Goal: Information Seeking & Learning: Learn about a topic

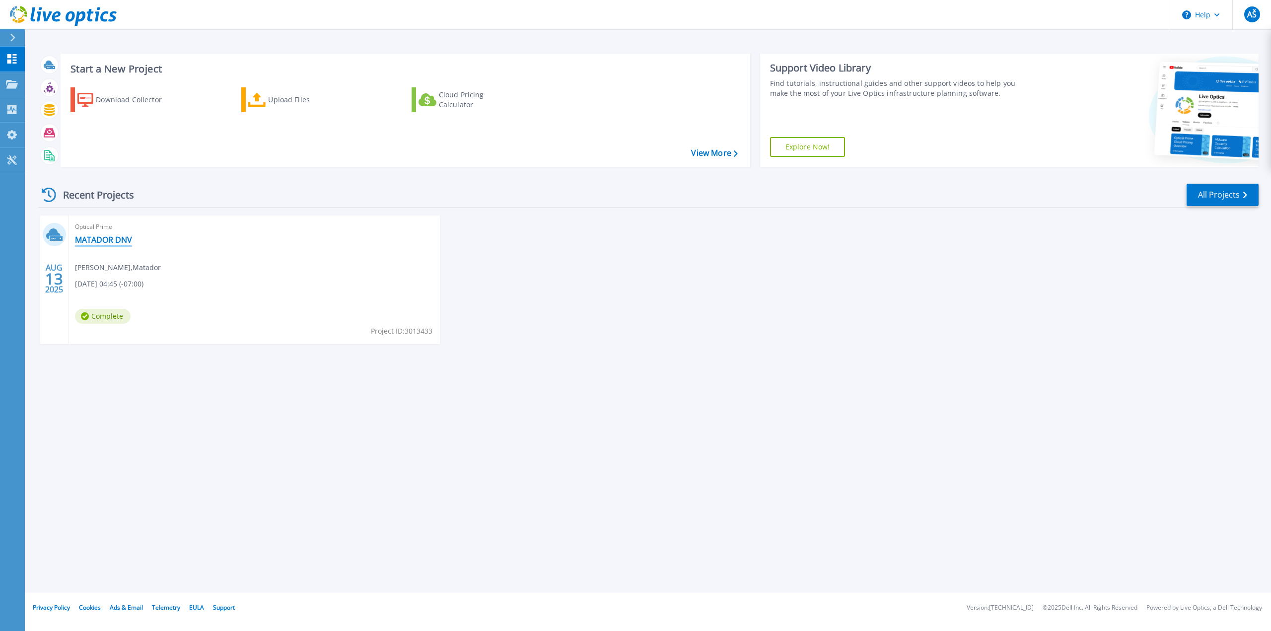
click at [116, 240] on link "MATADOR DNV" at bounding box center [103, 240] width 57 height 10
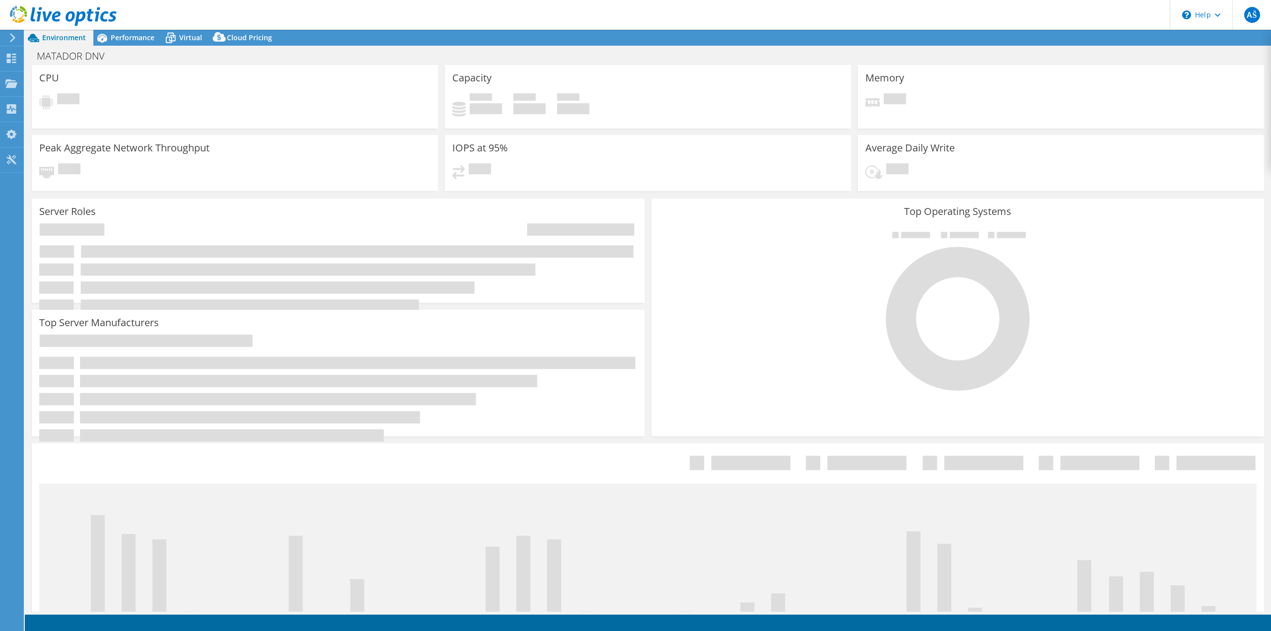
select select "USD"
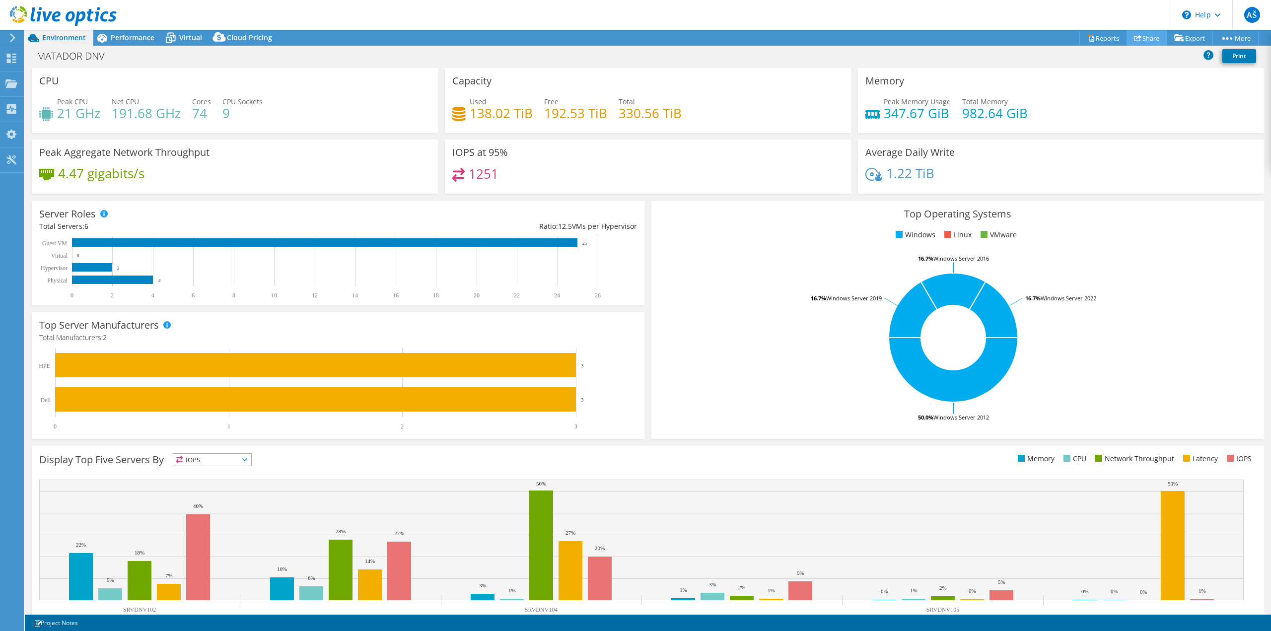
click at [1144, 39] on link "Share" at bounding box center [1146, 37] width 41 height 15
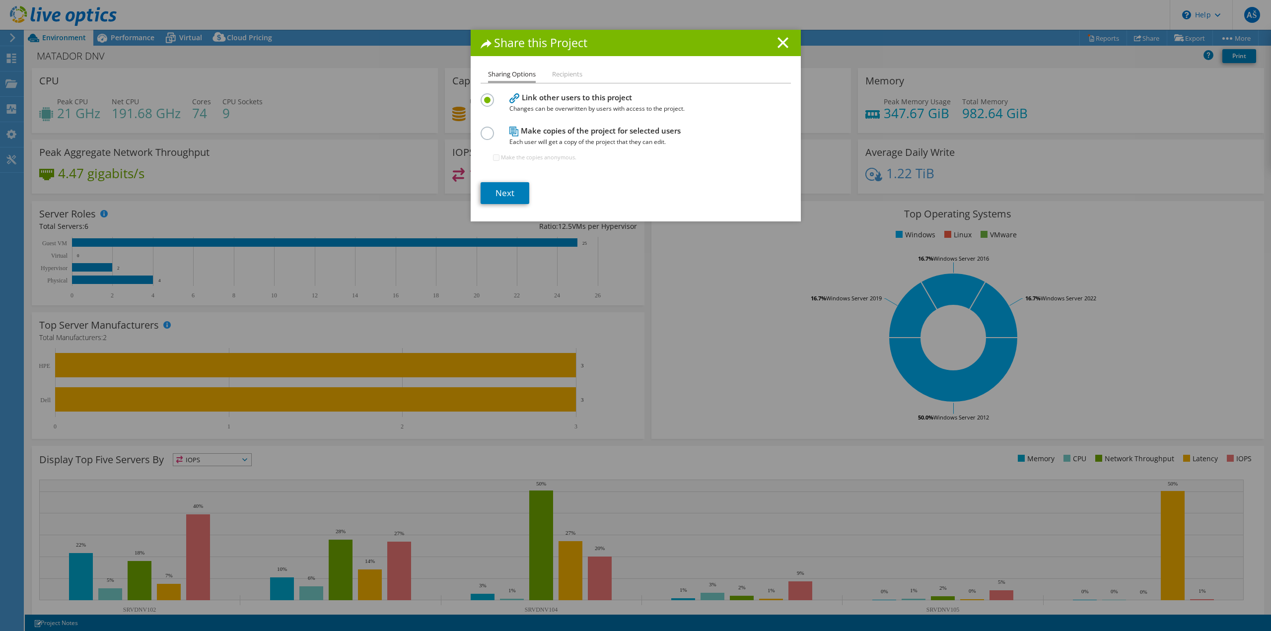
click at [560, 72] on li "Recipients" at bounding box center [567, 75] width 30 height 12
click at [484, 129] on label at bounding box center [489, 128] width 17 height 2
click at [0, 0] on input "radio" at bounding box center [0, 0] width 0 height 0
click at [487, 96] on label at bounding box center [489, 94] width 17 height 2
click at [0, 0] on input "radio" at bounding box center [0, 0] width 0 height 0
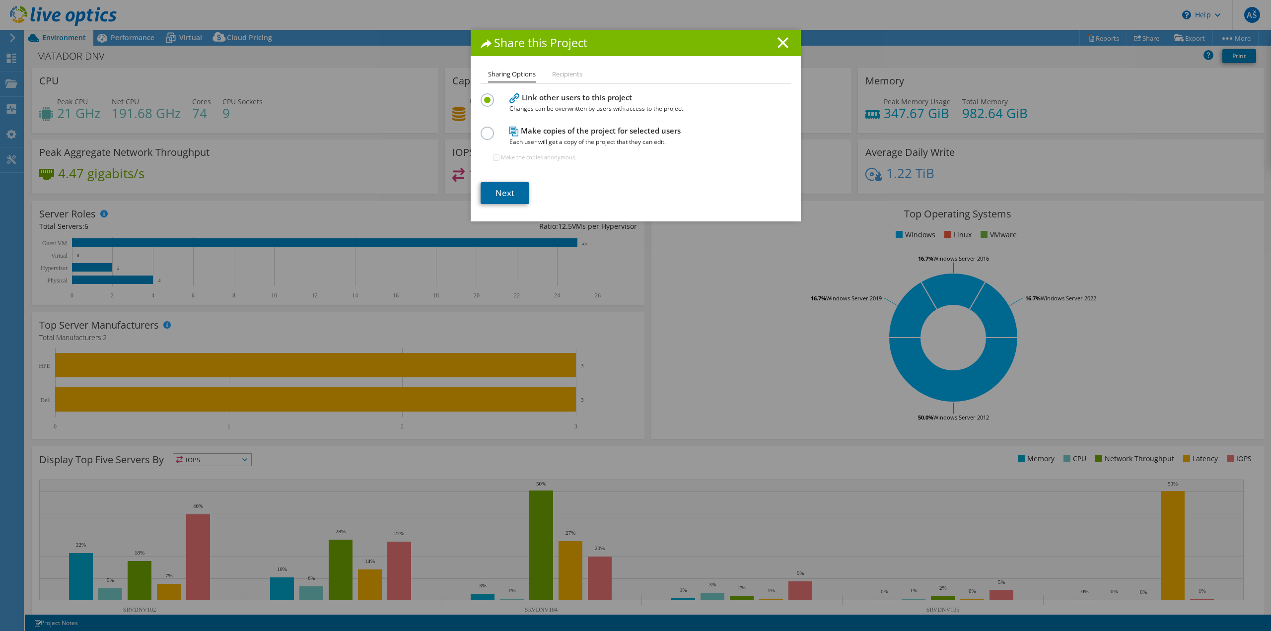
click at [509, 192] on link "Next" at bounding box center [505, 193] width 49 height 22
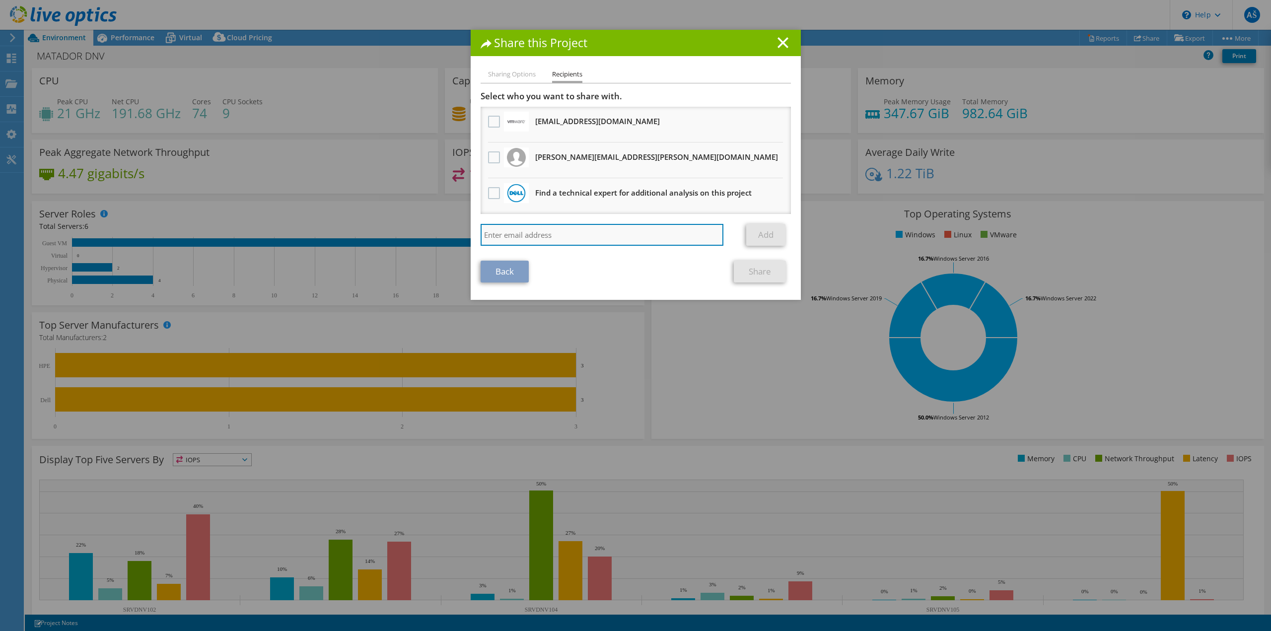
click at [528, 235] on input "search" at bounding box center [602, 235] width 243 height 22
click at [778, 42] on line at bounding box center [783, 43] width 10 height 10
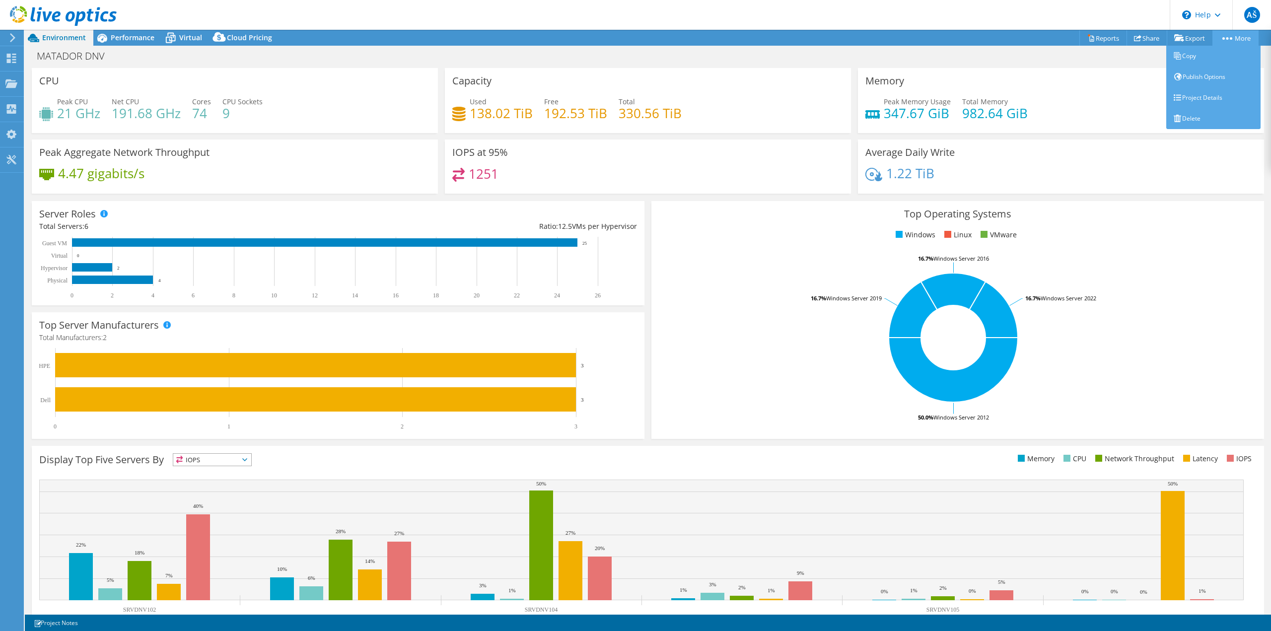
click at [1238, 40] on link "More" at bounding box center [1235, 37] width 46 height 15
click at [1201, 74] on link "Publish Options" at bounding box center [1213, 77] width 94 height 21
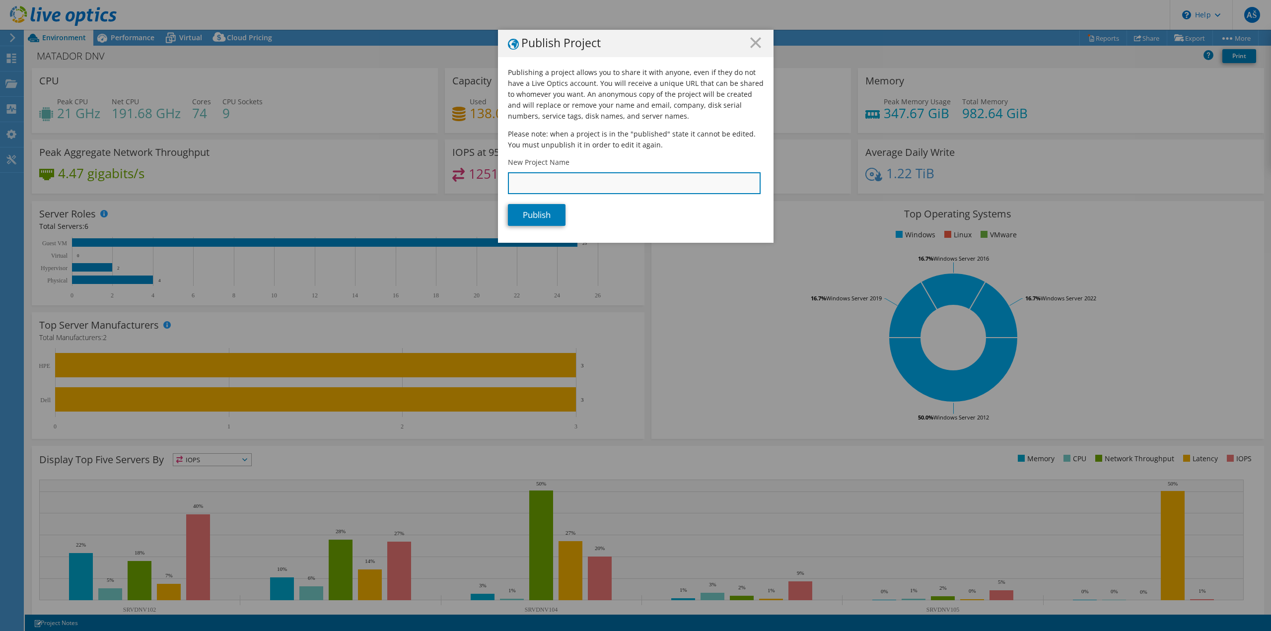
click at [626, 180] on input "New Project Name" at bounding box center [634, 183] width 253 height 22
type input "M"
type input "MAG_DNV"
click at [528, 217] on link "Publish" at bounding box center [537, 215] width 58 height 22
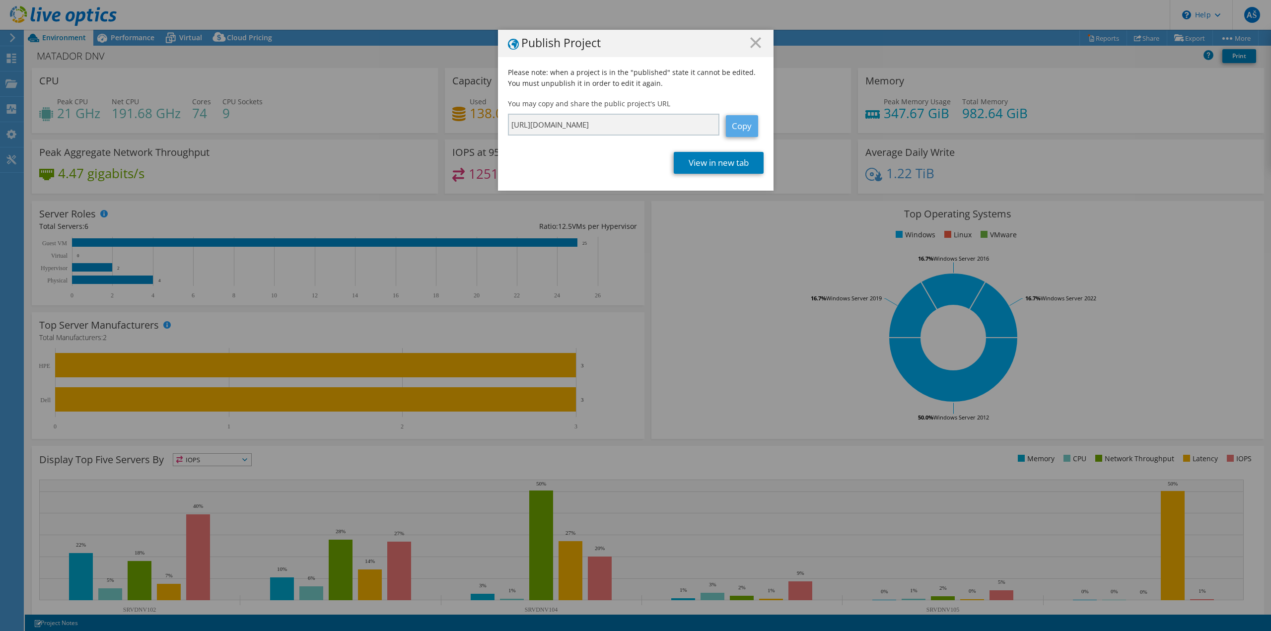
click at [739, 127] on link "Copy" at bounding box center [742, 126] width 32 height 22
click at [751, 45] on icon at bounding box center [755, 42] width 11 height 11
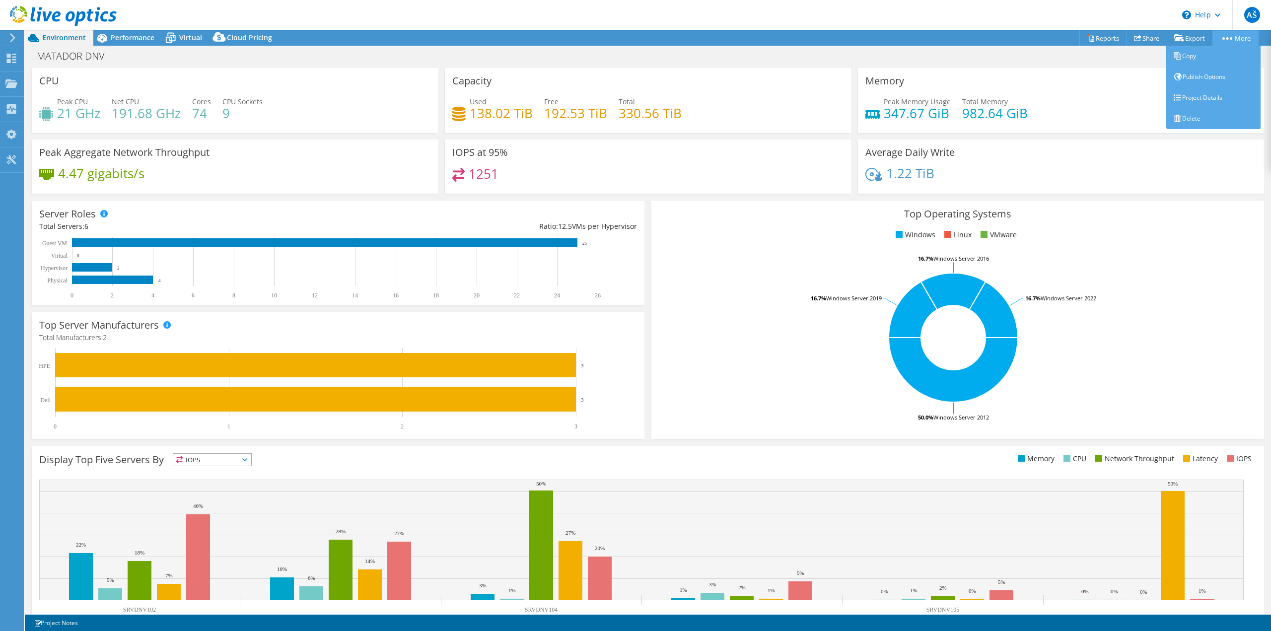
click at [1233, 39] on link "More" at bounding box center [1235, 37] width 46 height 15
click at [1199, 75] on link "Publish Options" at bounding box center [1213, 77] width 94 height 21
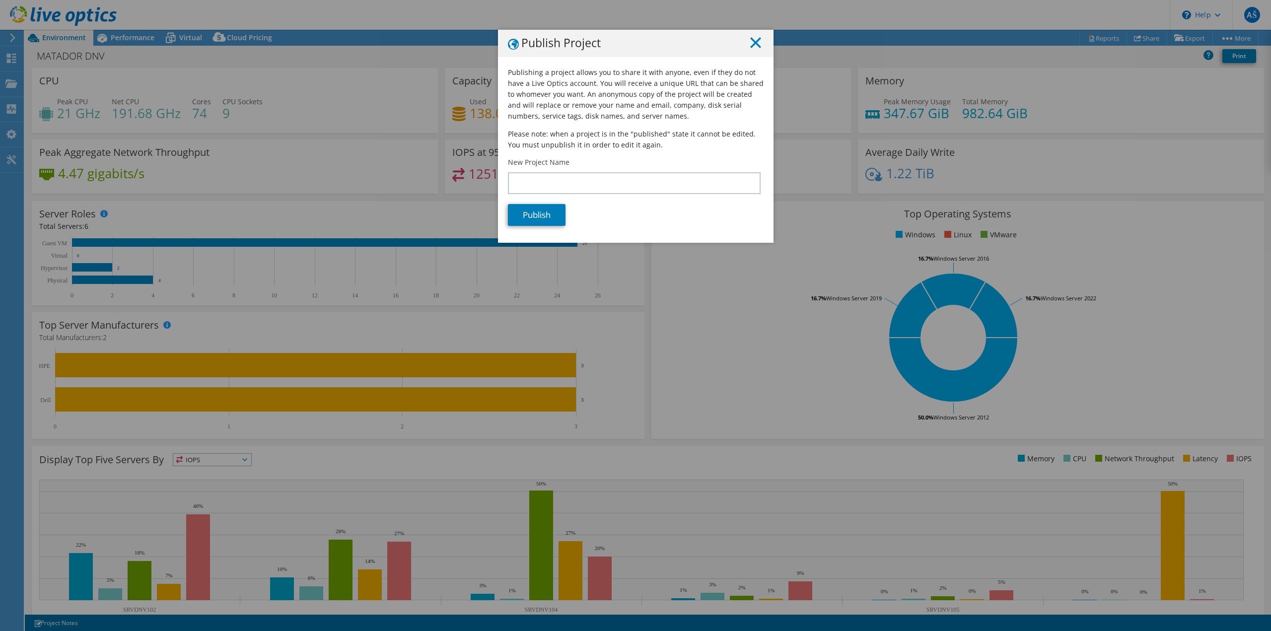
click at [751, 46] on icon at bounding box center [755, 42] width 11 height 11
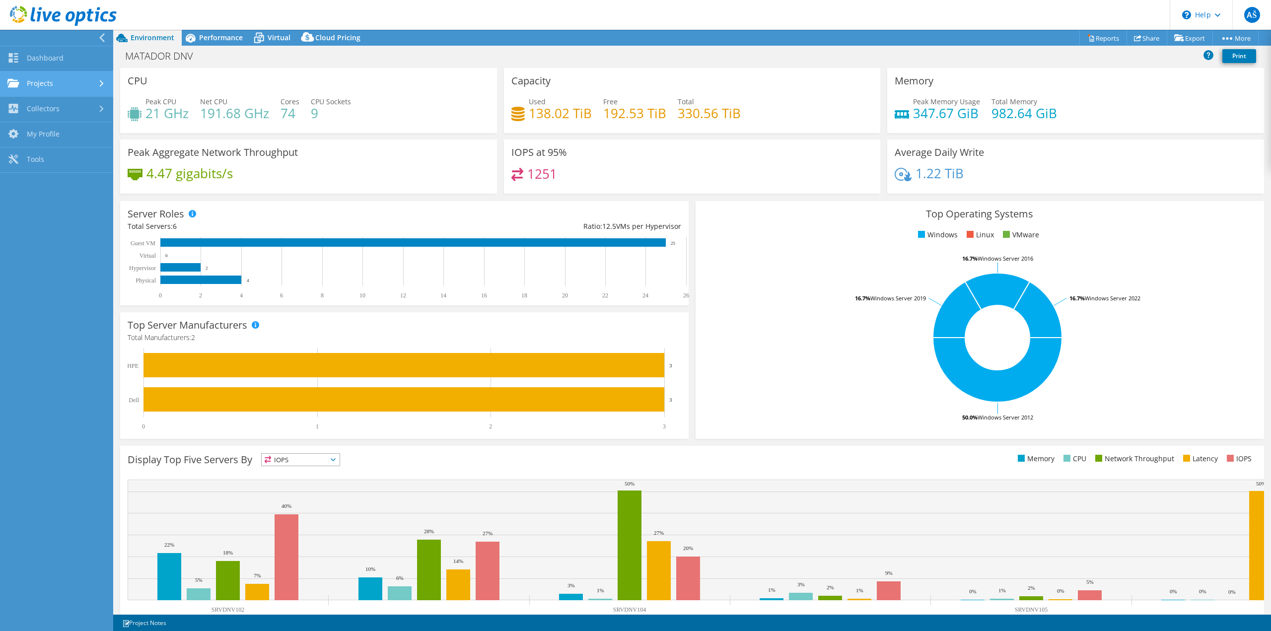
click at [70, 82] on link "Projects" at bounding box center [56, 83] width 113 height 25
click at [69, 10] on icon at bounding box center [63, 16] width 107 height 20
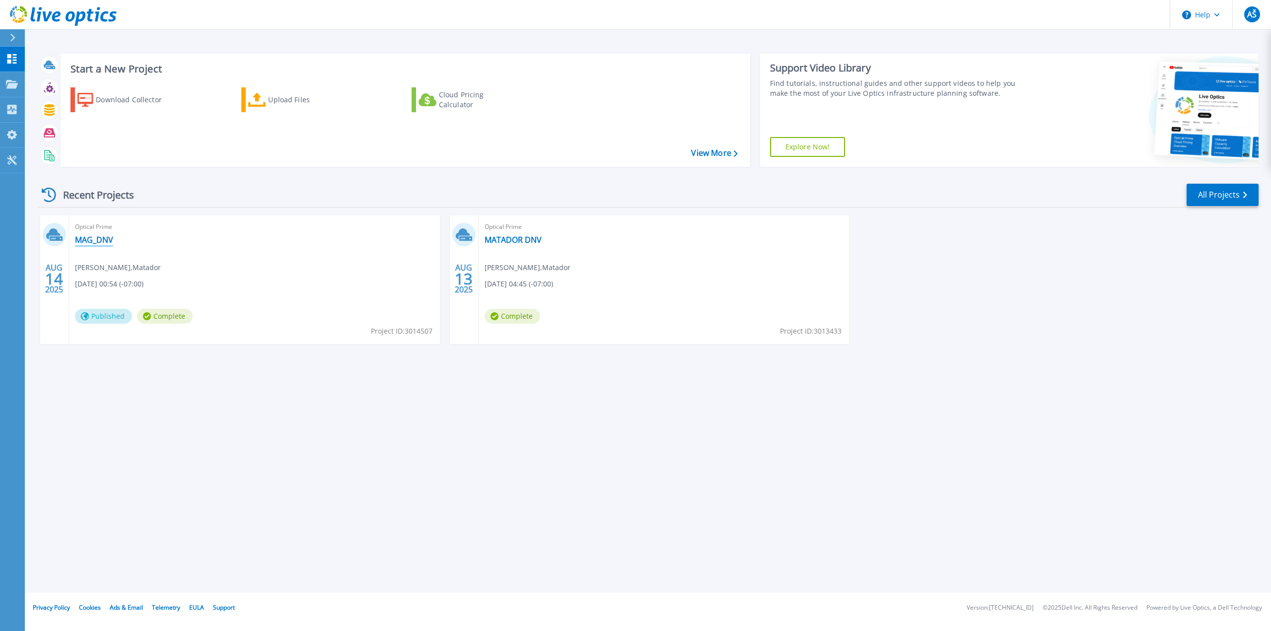
click at [91, 241] on link "MAG_DNV" at bounding box center [94, 240] width 38 height 10
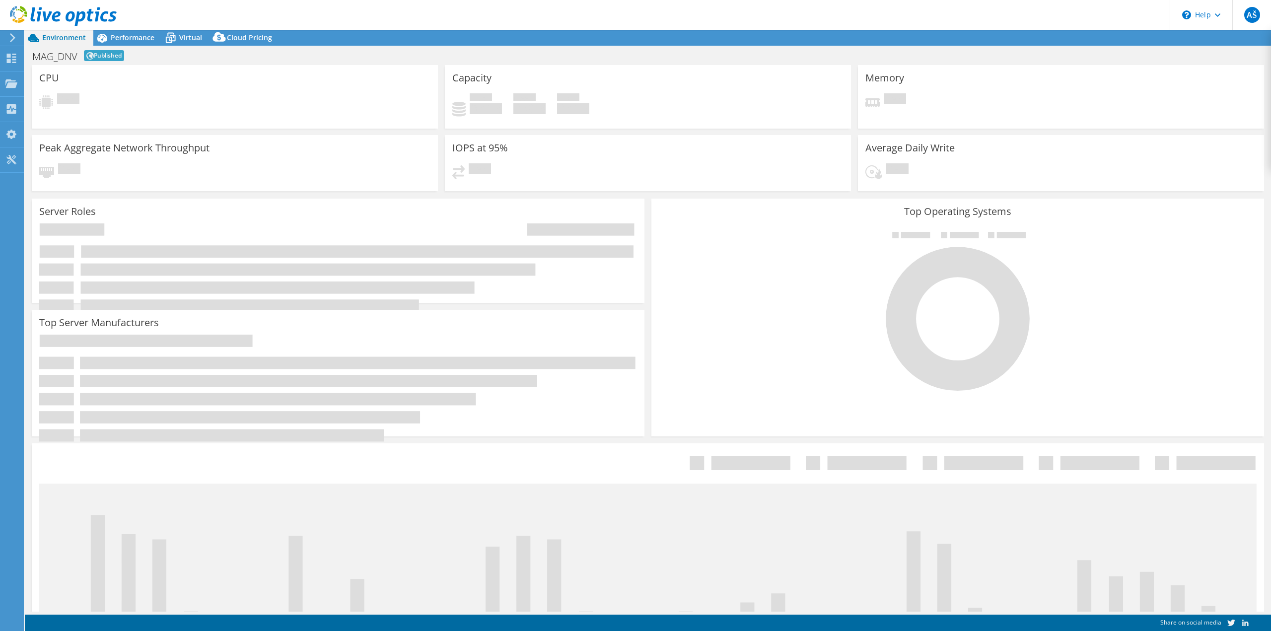
select select "USD"
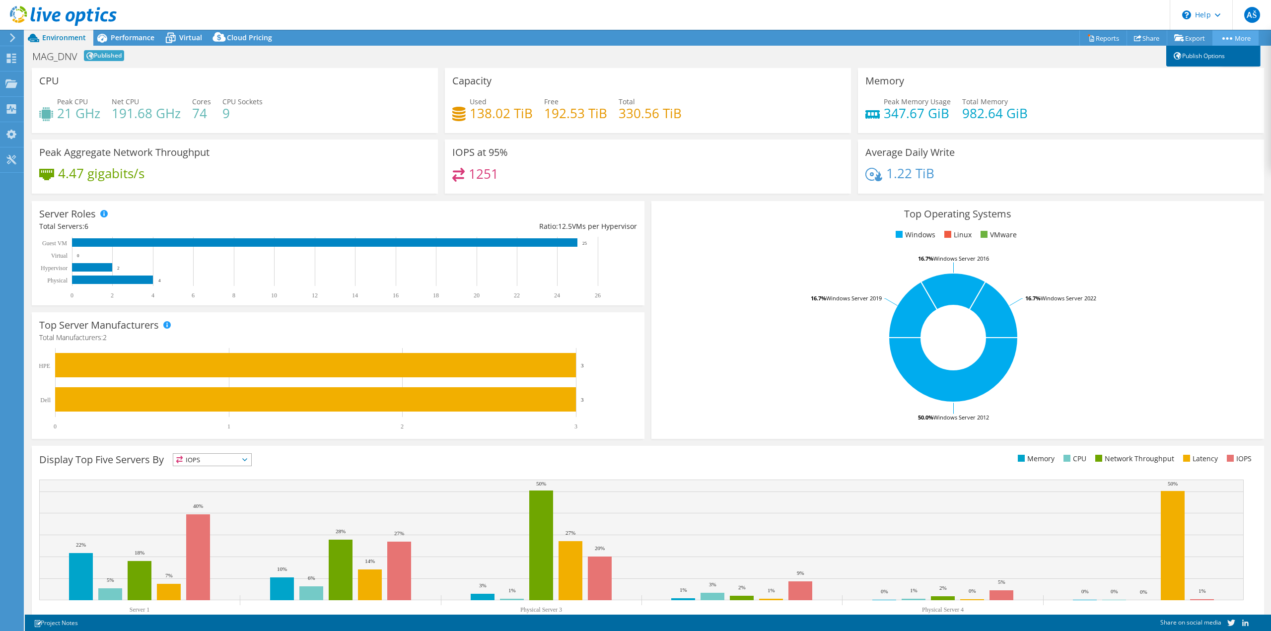
click at [1213, 55] on link "Publish Options" at bounding box center [1213, 56] width 94 height 21
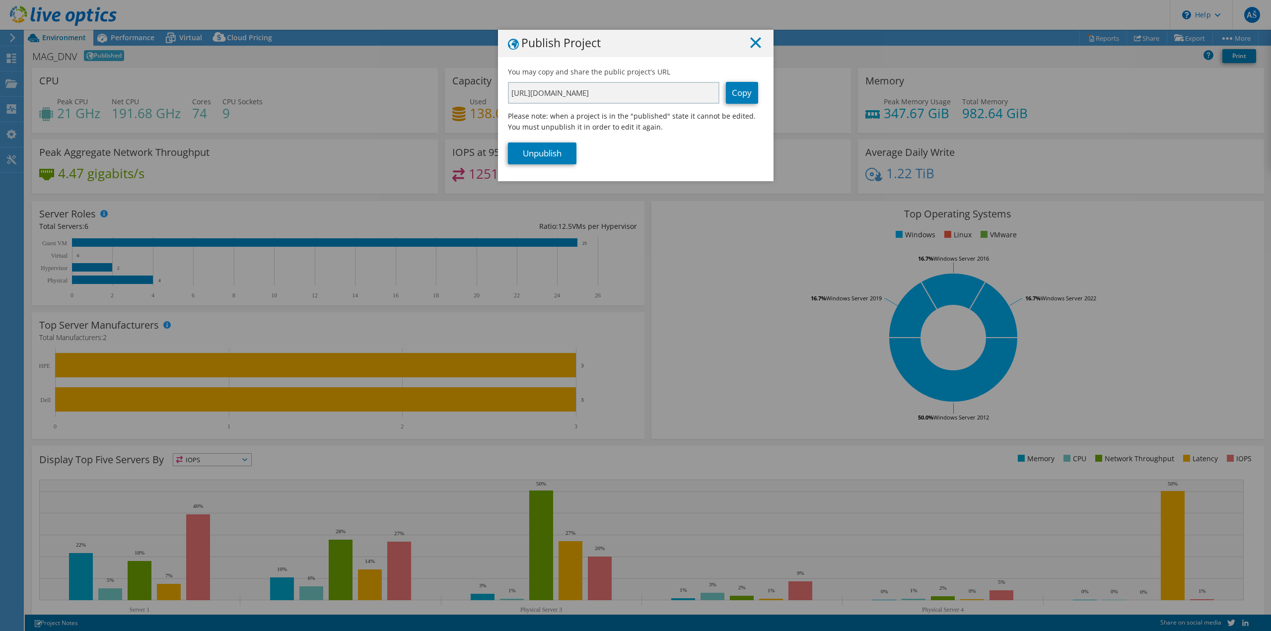
click at [753, 43] on line at bounding box center [756, 43] width 10 height 10
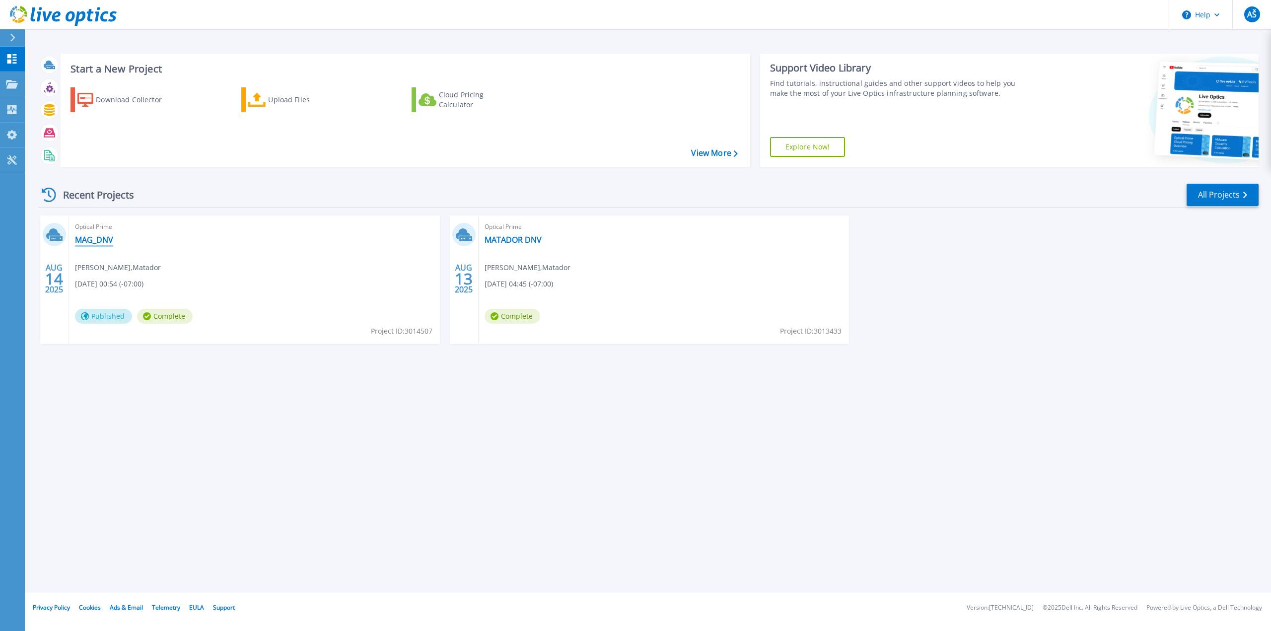
click at [95, 239] on link "MAG_DNV" at bounding box center [94, 240] width 38 height 10
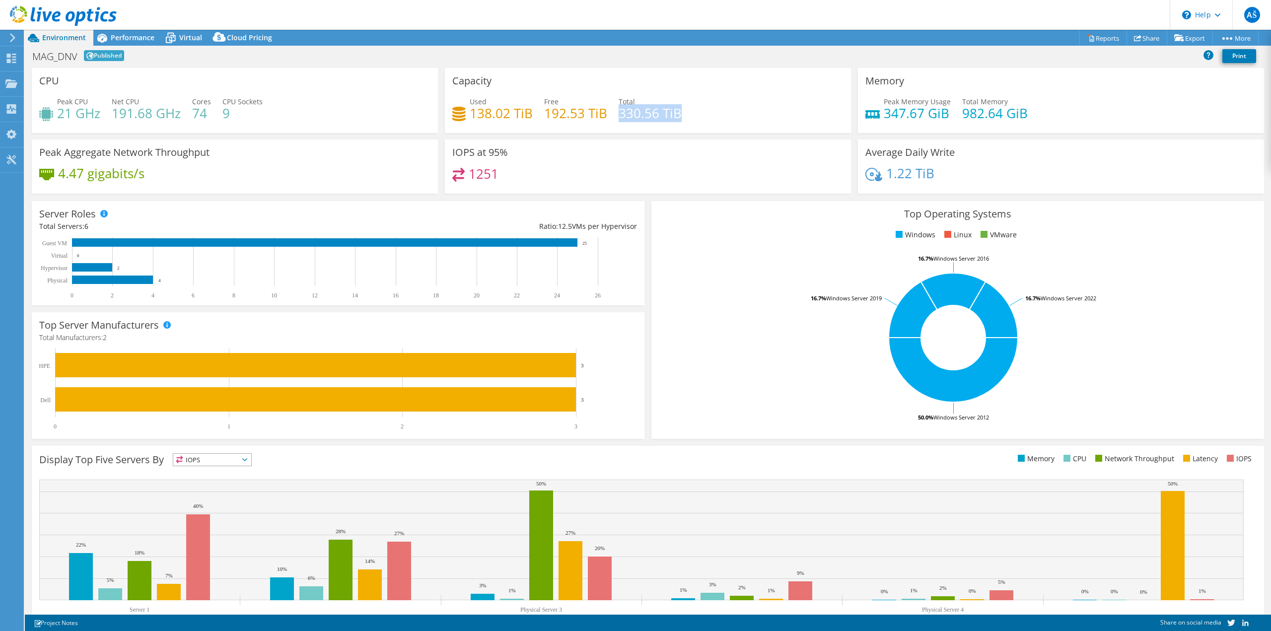
drag, startPoint x: 677, startPoint y: 117, endPoint x: 616, endPoint y: 117, distance: 61.1
click at [619, 117] on h4 "330.56 TiB" at bounding box center [650, 113] width 63 height 11
click at [644, 108] on h4 "330.56 TiB" at bounding box center [650, 113] width 63 height 11
drag, startPoint x: 613, startPoint y: 100, endPoint x: 623, endPoint y: 100, distance: 10.4
click at [614, 100] on div "Used 138.02 TiB Free 192.53 TiB Total 330.56 TiB" at bounding box center [647, 112] width 391 height 32
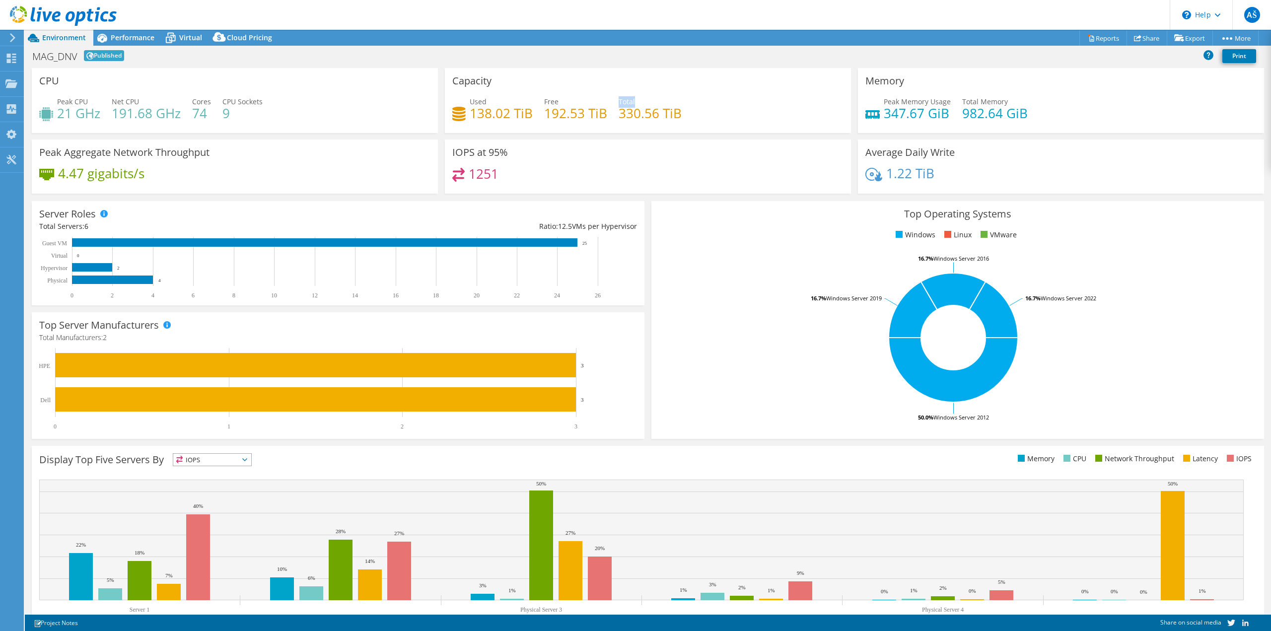
drag, startPoint x: 623, startPoint y: 100, endPoint x: 637, endPoint y: 100, distance: 13.9
click at [637, 100] on div "Total 330.56 TiB" at bounding box center [650, 107] width 63 height 22
click at [662, 98] on div "Total 330.56 TiB" at bounding box center [650, 107] width 63 height 22
drag, startPoint x: 678, startPoint y: 119, endPoint x: 613, endPoint y: 117, distance: 65.6
click at [613, 117] on div "Used 138.02 TiB Free 192.53 TiB Total 330.56 TiB" at bounding box center [647, 112] width 391 height 32
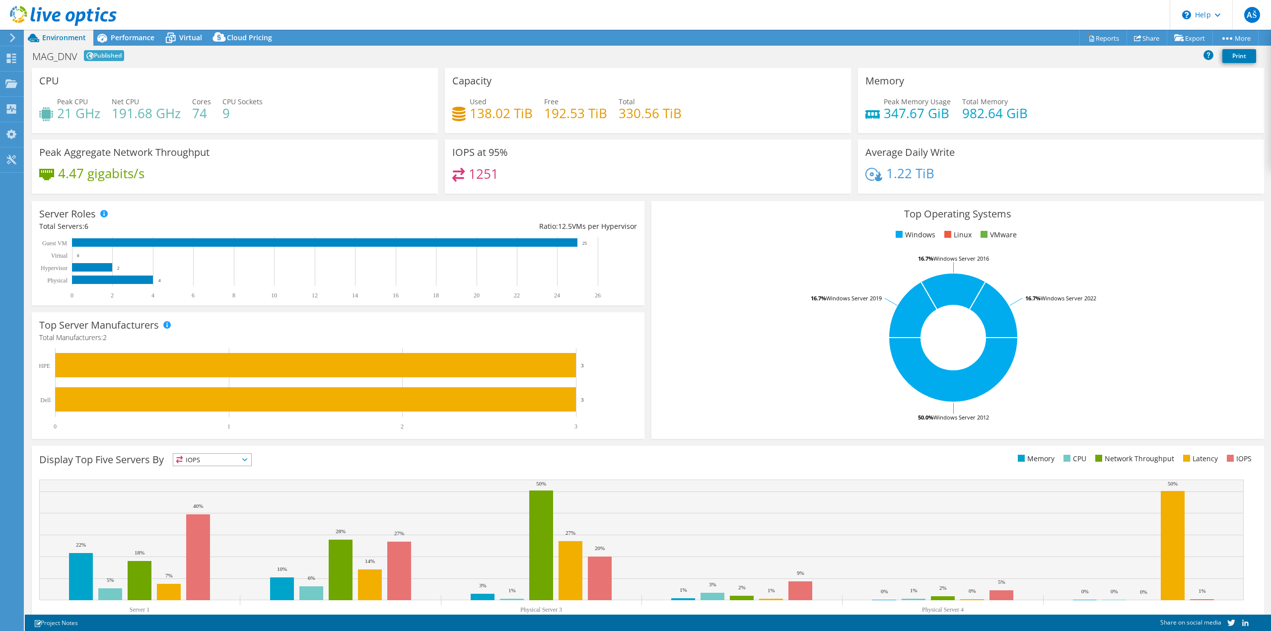
click at [710, 113] on div "Used 138.02 TiB Free 192.53 TiB Total 330.56 TiB" at bounding box center [647, 112] width 391 height 32
click at [128, 36] on span "Performance" at bounding box center [133, 37] width 44 height 9
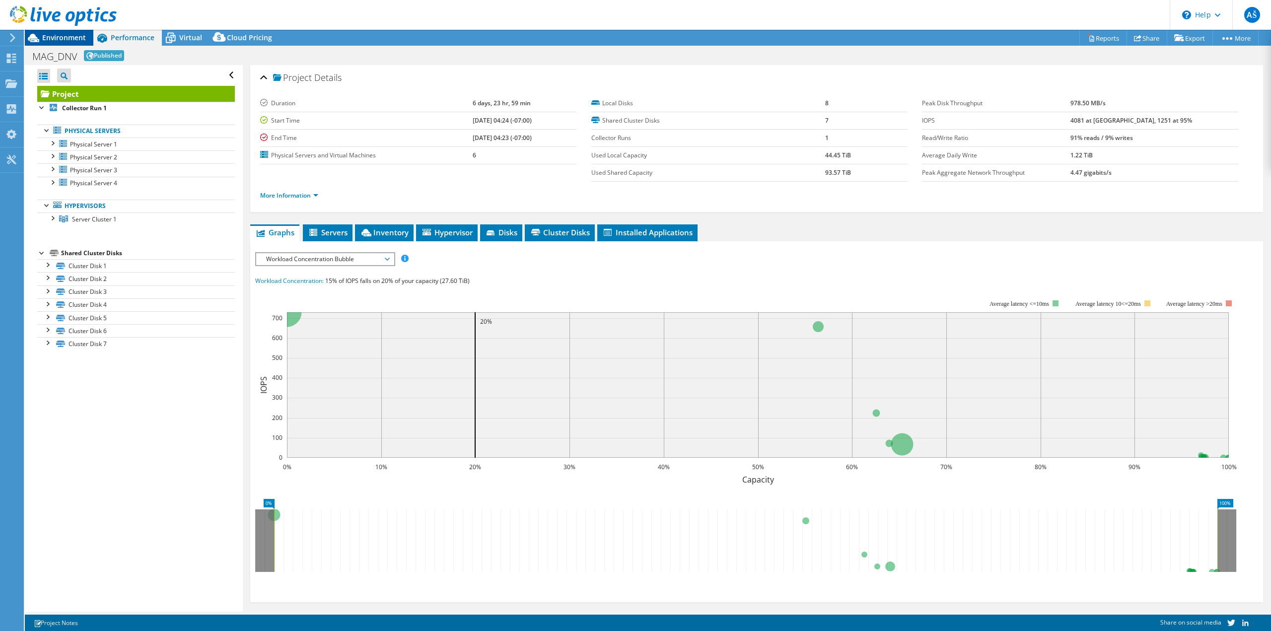
click at [54, 37] on span "Environment" at bounding box center [64, 37] width 44 height 9
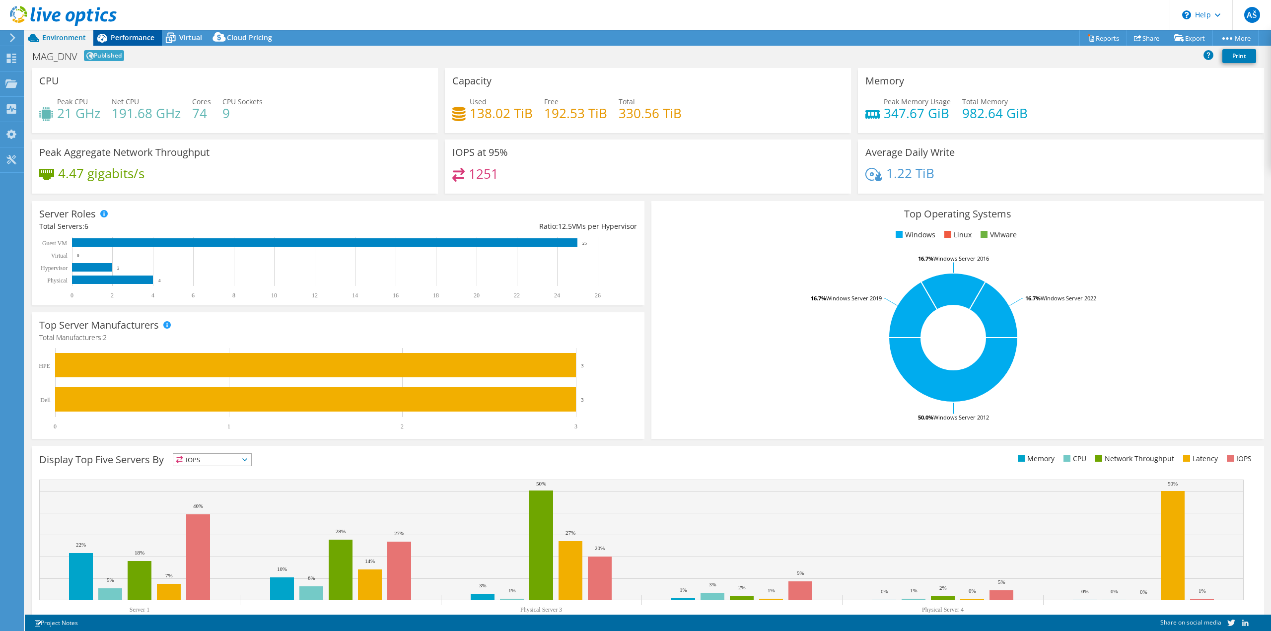
click at [127, 38] on span "Performance" at bounding box center [133, 37] width 44 height 9
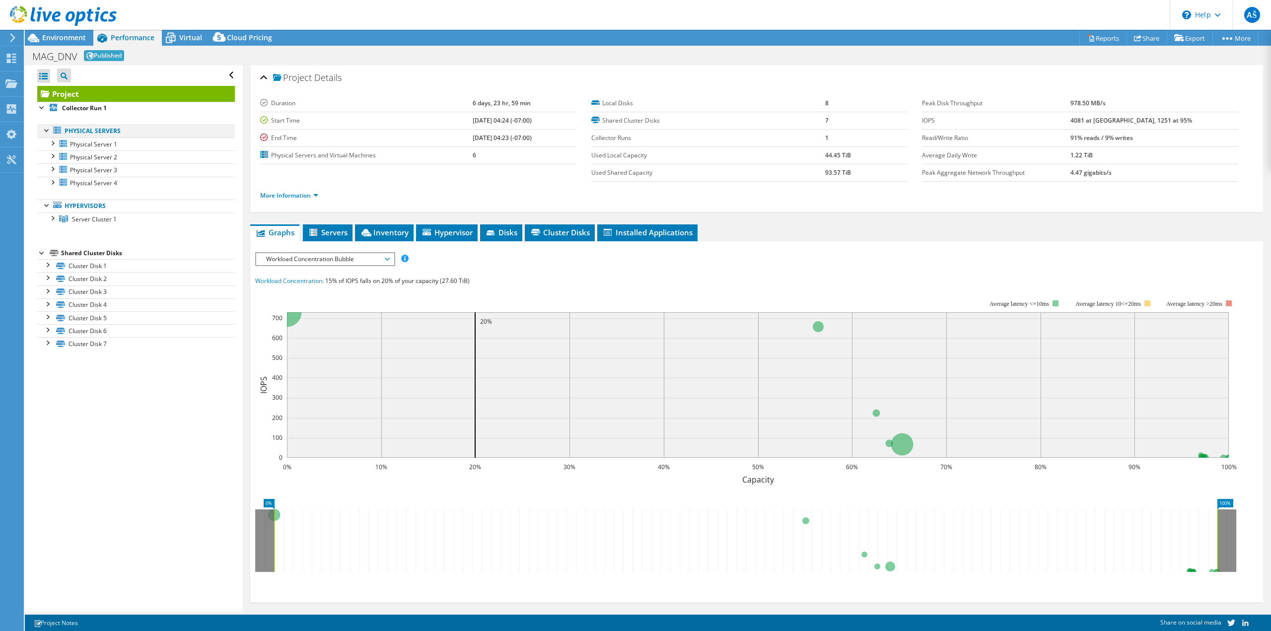
click at [46, 130] on div at bounding box center [47, 130] width 10 height 10
click at [46, 131] on div at bounding box center [47, 130] width 10 height 10
click at [47, 132] on div at bounding box center [47, 130] width 10 height 10
click at [61, 21] on icon at bounding box center [63, 16] width 107 height 20
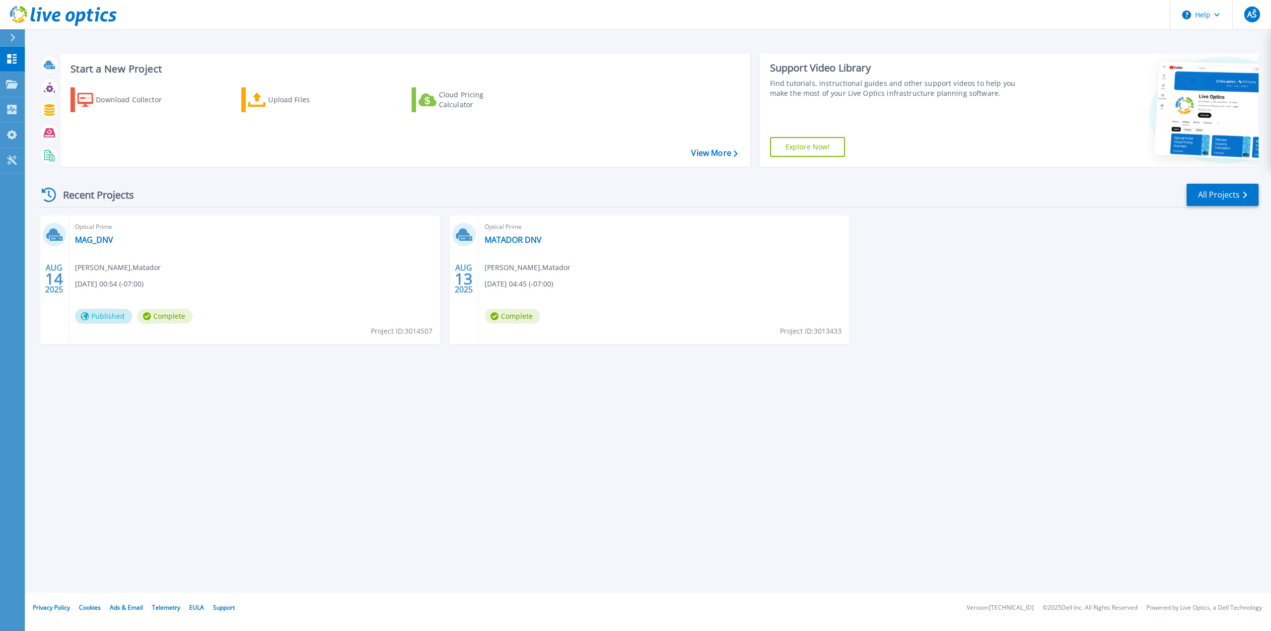
click at [13, 36] on icon at bounding box center [12, 38] width 5 height 8
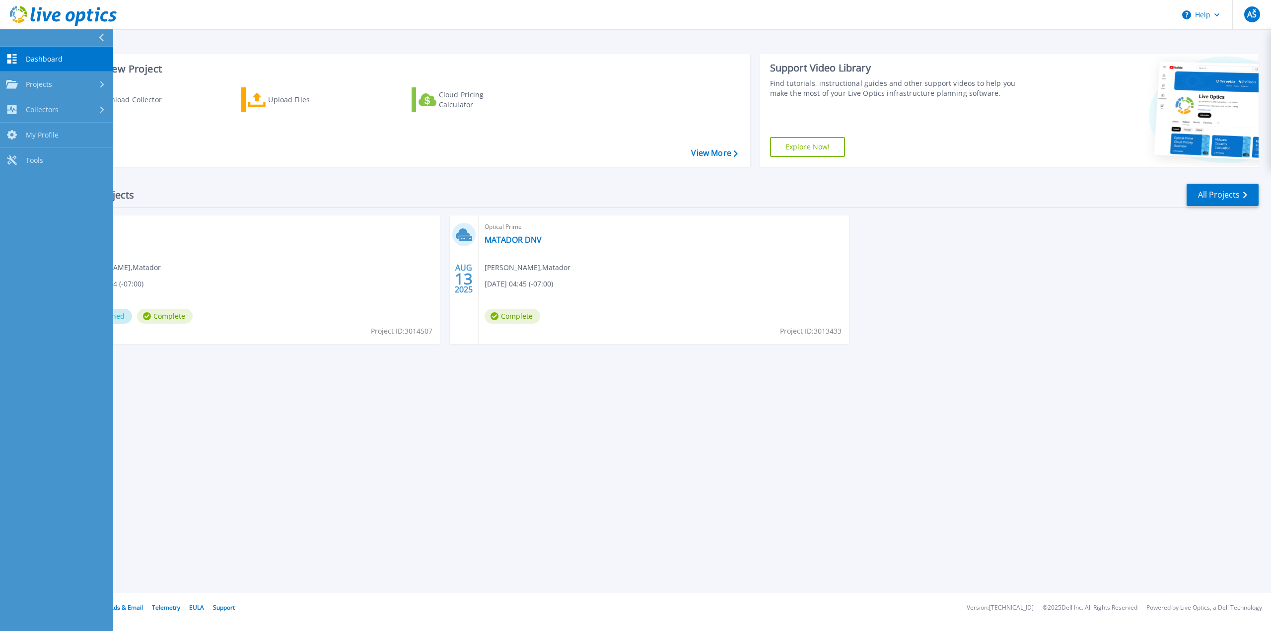
click at [37, 58] on span "Dashboard" at bounding box center [44, 59] width 37 height 9
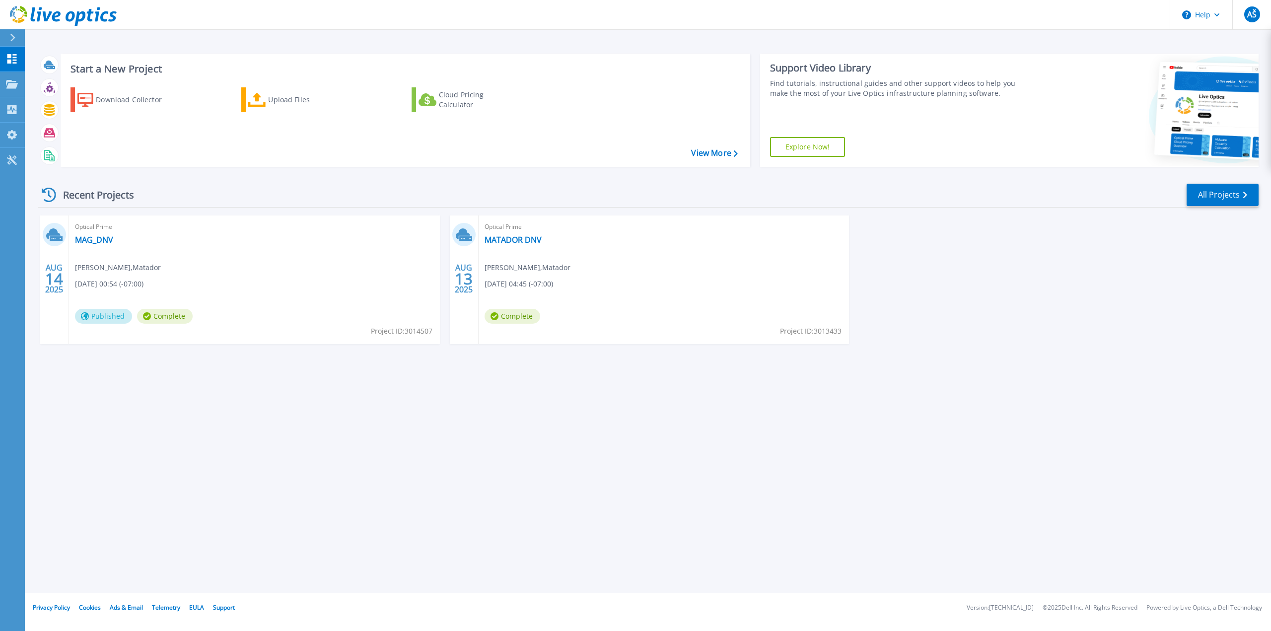
click at [17, 42] on div at bounding box center [17, 37] width 16 height 17
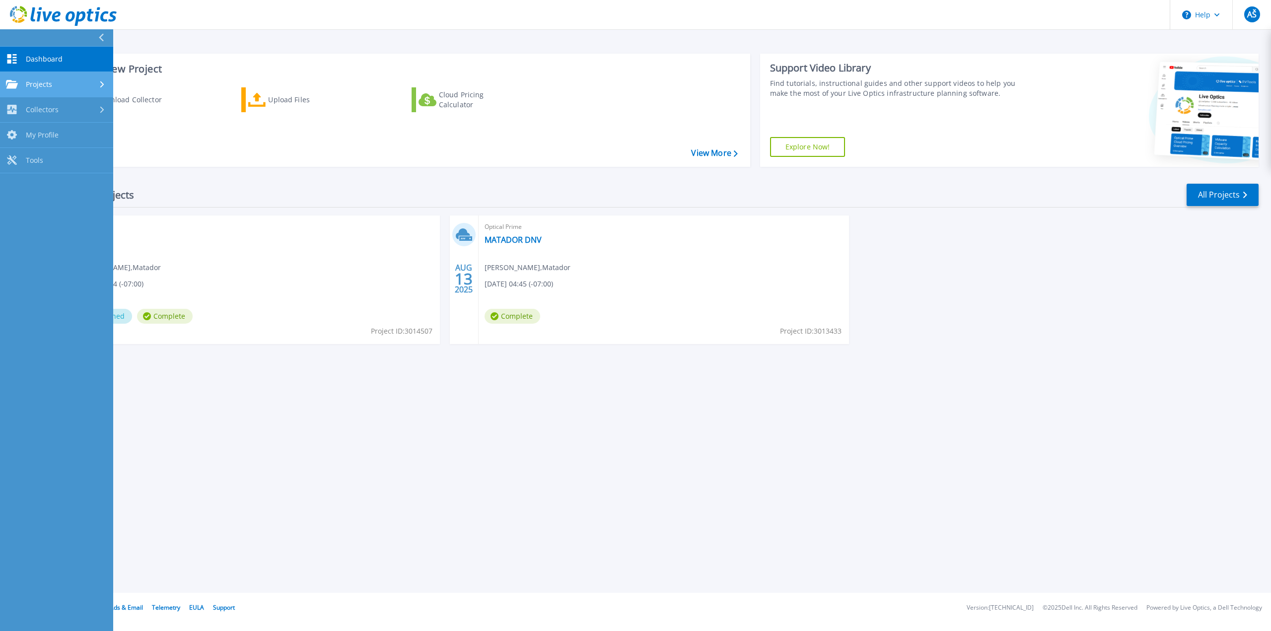
click at [54, 87] on div "Projects" at bounding box center [56, 84] width 101 height 9
click at [247, 27] on header "Help AŠ End User Adam Šlesarik adam.slesarik@matador-group.eu Matador My Profil…" at bounding box center [635, 15] width 1271 height 30
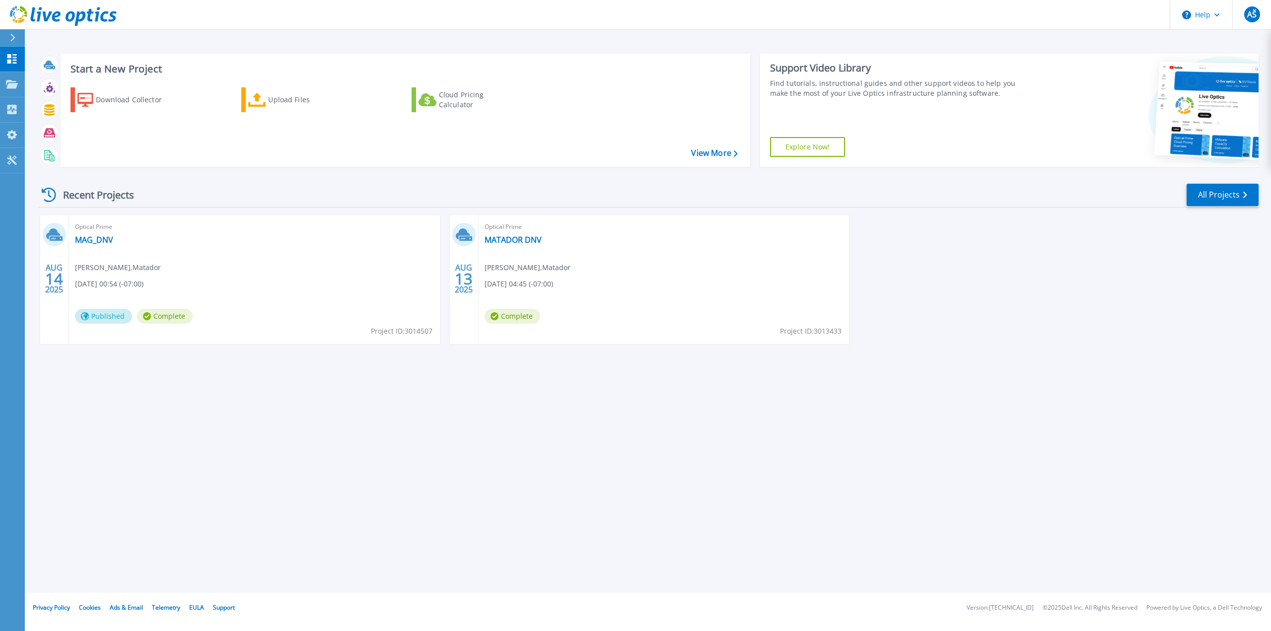
click at [55, 15] on icon at bounding box center [56, 16] width 8 height 10
click at [523, 236] on link "MATADOR DNV" at bounding box center [512, 240] width 57 height 10
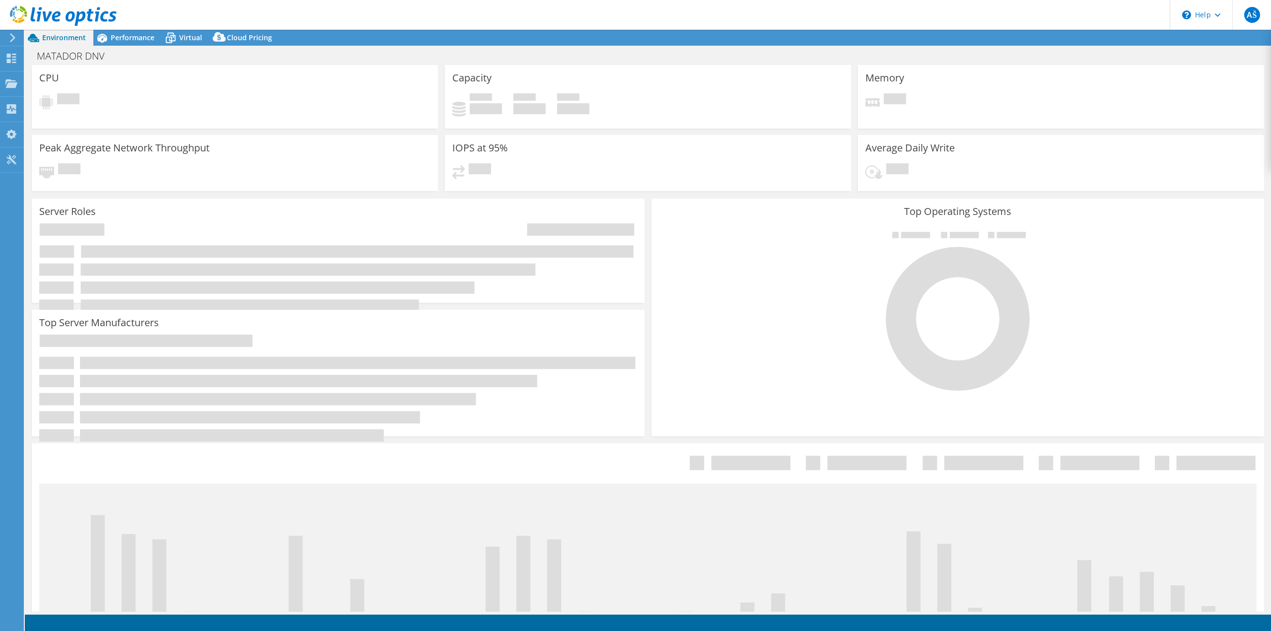
select select "USD"
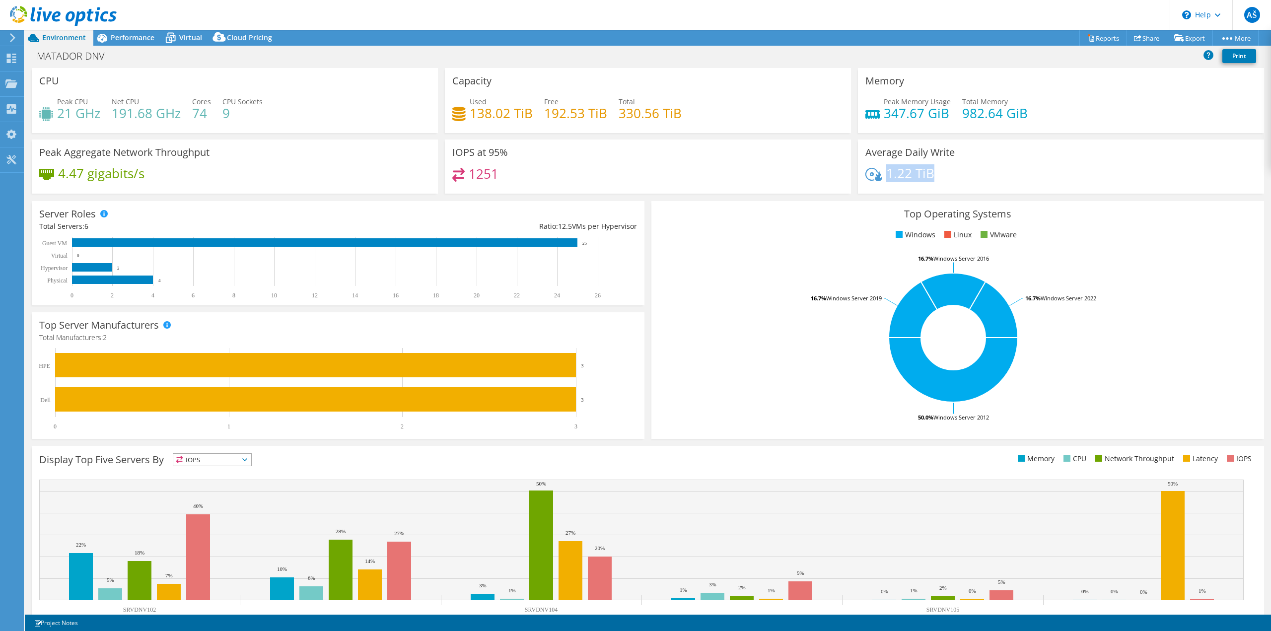
drag, startPoint x: 927, startPoint y: 171, endPoint x: 883, endPoint y: 174, distance: 44.7
click at [886, 174] on h4 "1.22 TiB" at bounding box center [910, 173] width 48 height 11
click at [937, 176] on div "1.22 TiB" at bounding box center [1060, 178] width 391 height 21
drag, startPoint x: 883, startPoint y: 172, endPoint x: 940, endPoint y: 172, distance: 57.1
click at [940, 172] on div "1.22 TiB" at bounding box center [1060, 178] width 391 height 21
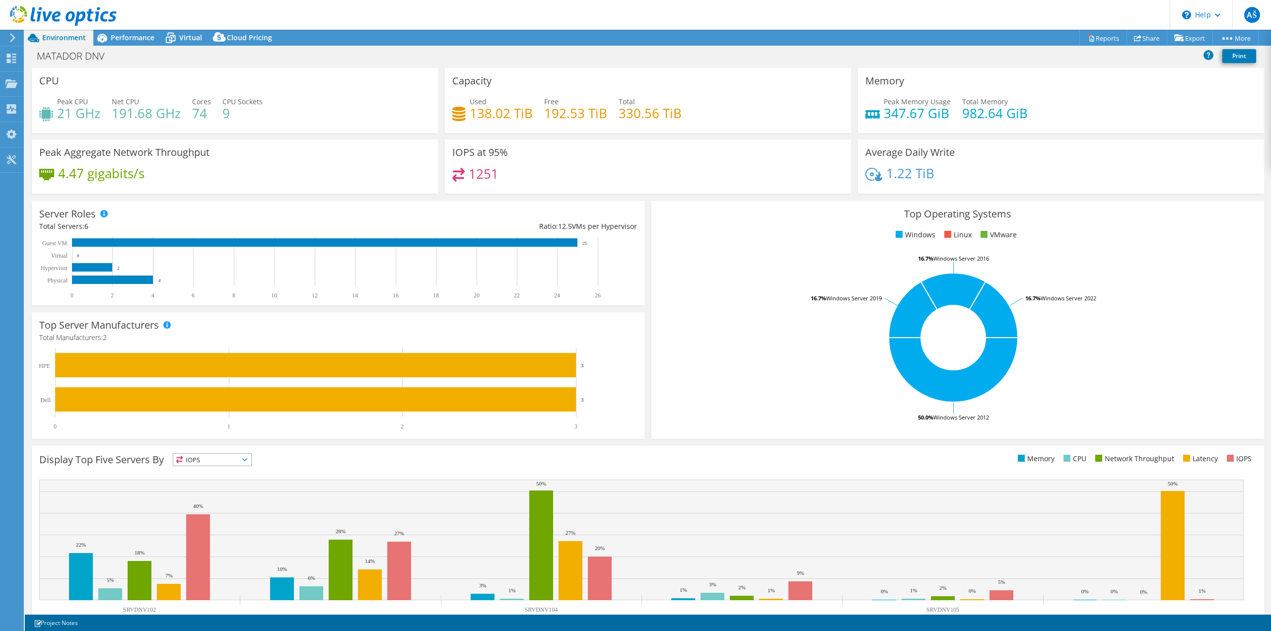
click at [931, 172] on div "1.22 TiB" at bounding box center [1060, 178] width 391 height 21
drag, startPoint x: 884, startPoint y: 173, endPoint x: 935, endPoint y: 173, distance: 51.6
click at [935, 173] on div "1.22 TiB" at bounding box center [1060, 178] width 391 height 21
click at [941, 169] on div "1.22 TiB" at bounding box center [1060, 178] width 391 height 21
drag, startPoint x: 862, startPoint y: 151, endPoint x: 955, endPoint y: 151, distance: 92.8
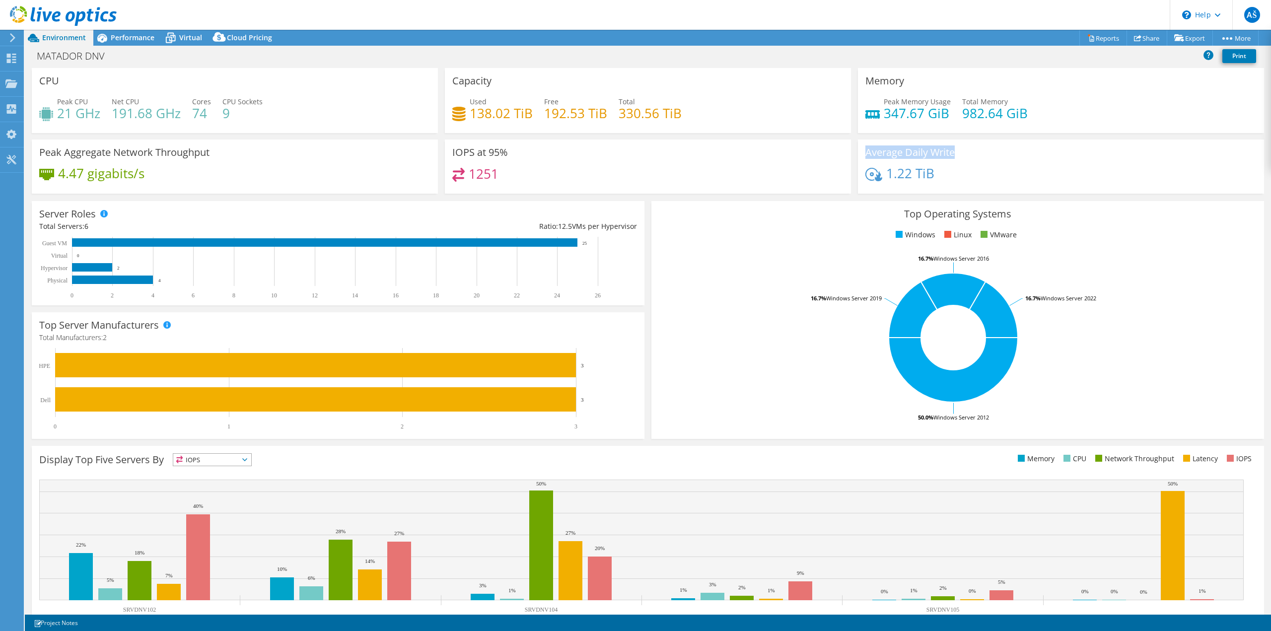
click at [955, 151] on div "Average Daily Write 1.22 TiB" at bounding box center [1061, 166] width 406 height 54
click at [956, 154] on div "Average Daily Write 1.22 TiB" at bounding box center [1061, 166] width 406 height 54
drag, startPoint x: 861, startPoint y: 152, endPoint x: 952, endPoint y: 152, distance: 90.8
click at [952, 152] on div "Average Daily Write 1.22 TiB" at bounding box center [1061, 166] width 406 height 54
click at [956, 153] on div "Average Daily Write 1.22 TiB" at bounding box center [1061, 166] width 406 height 54
